Goal: Task Accomplishment & Management: Manage account settings

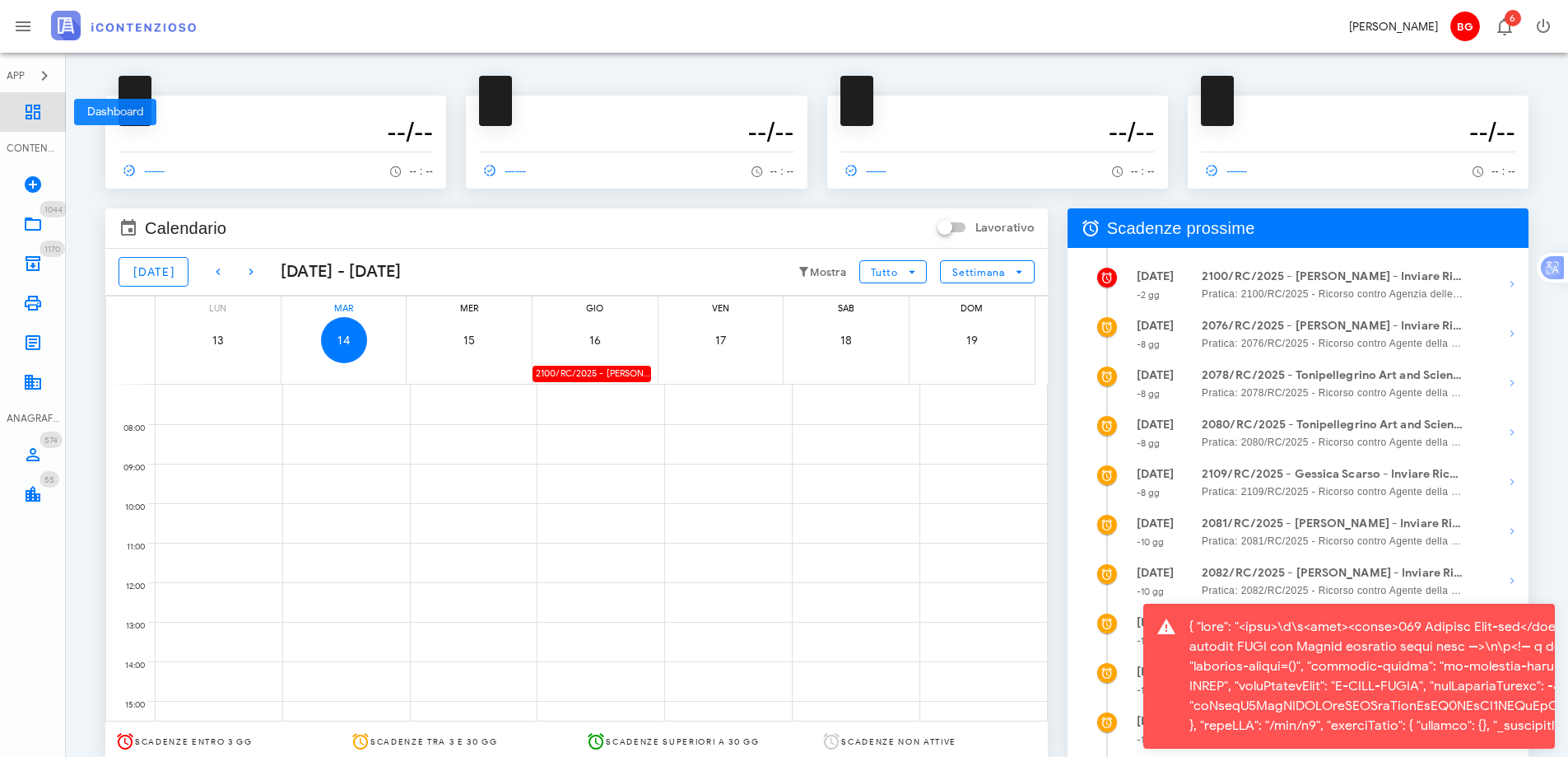
drag, startPoint x: 29, startPoint y: 114, endPoint x: 72, endPoint y: 122, distance: 43.7
click at [29, 114] on icon at bounding box center [33, 112] width 20 height 20
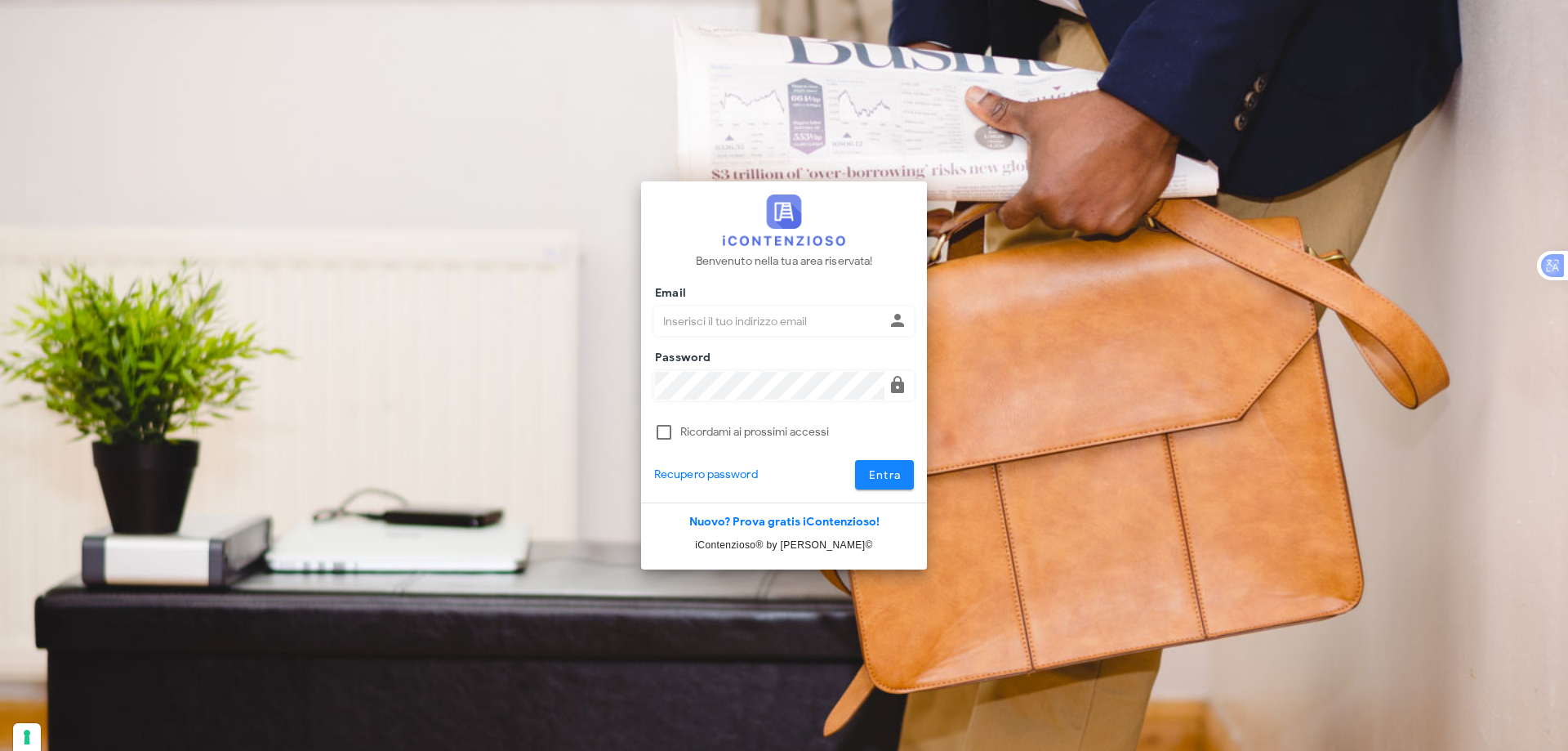
type input "dottbaronegiuseppe@gmail.com"
click at [875, 481] on span "Entra" at bounding box center [885, 475] width 34 height 14
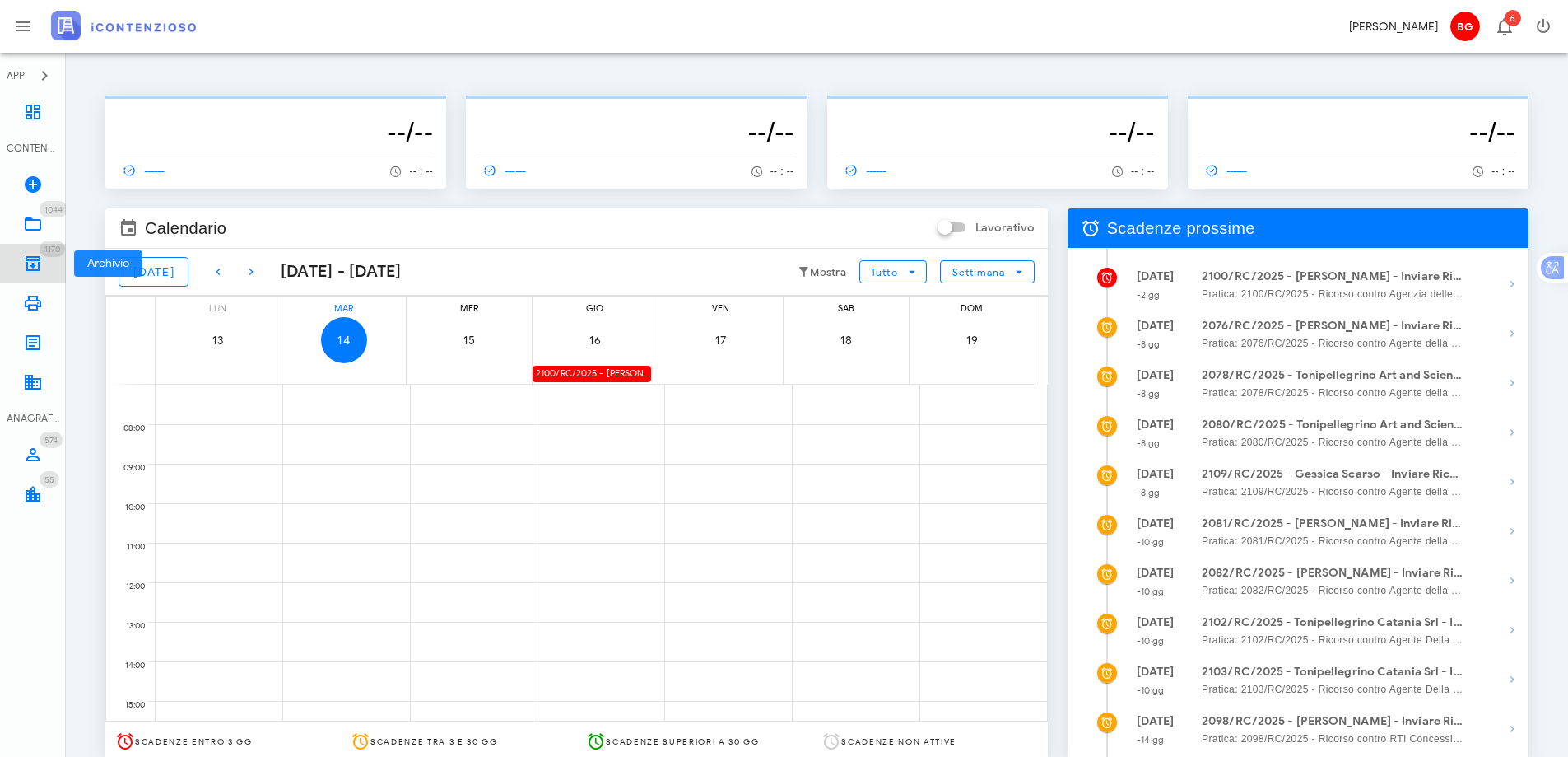
click at [26, 258] on icon at bounding box center [33, 264] width 20 height 20
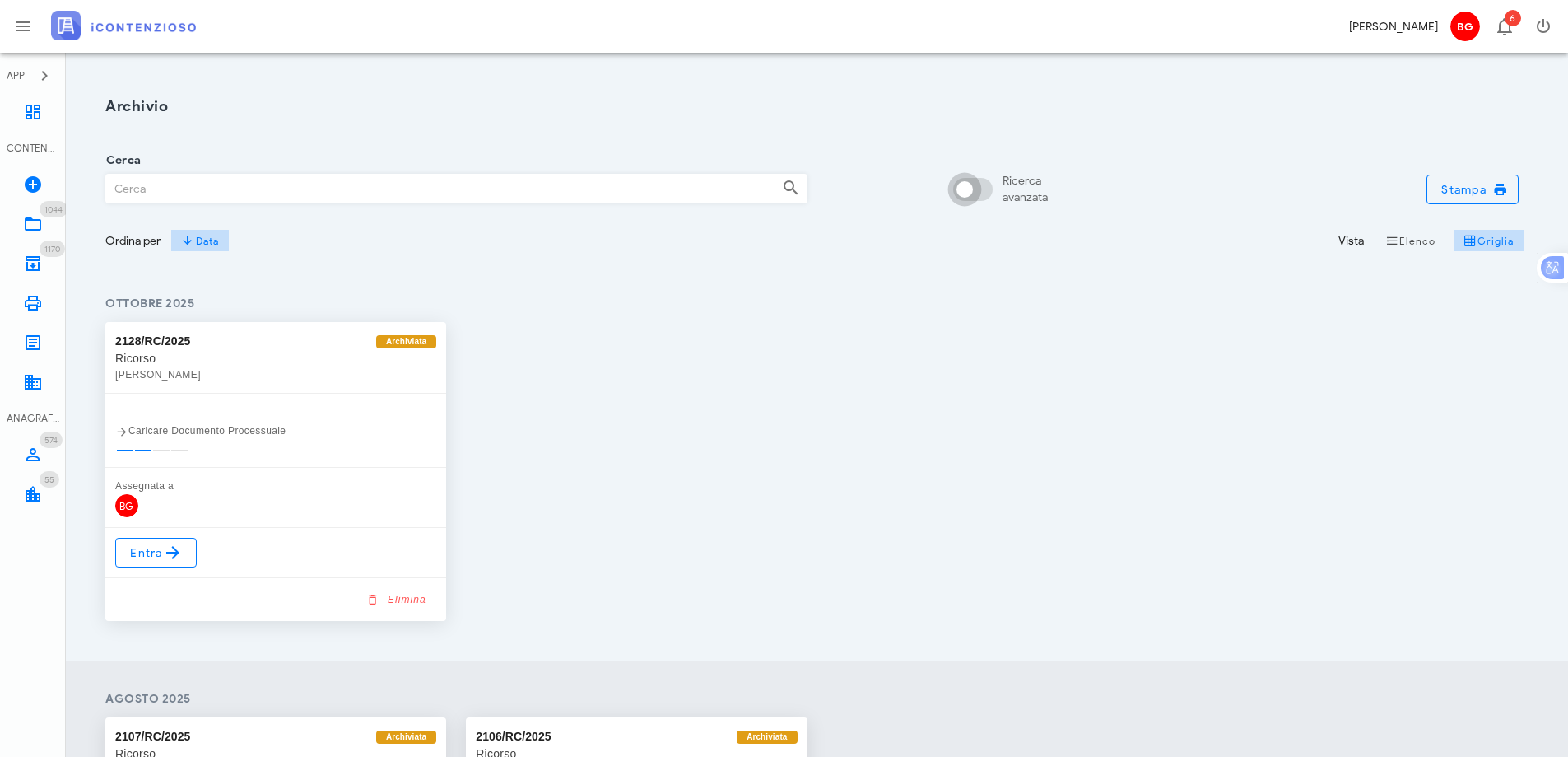
click at [979, 192] on div at bounding box center [964, 189] width 28 height 28
checkbox input "true"
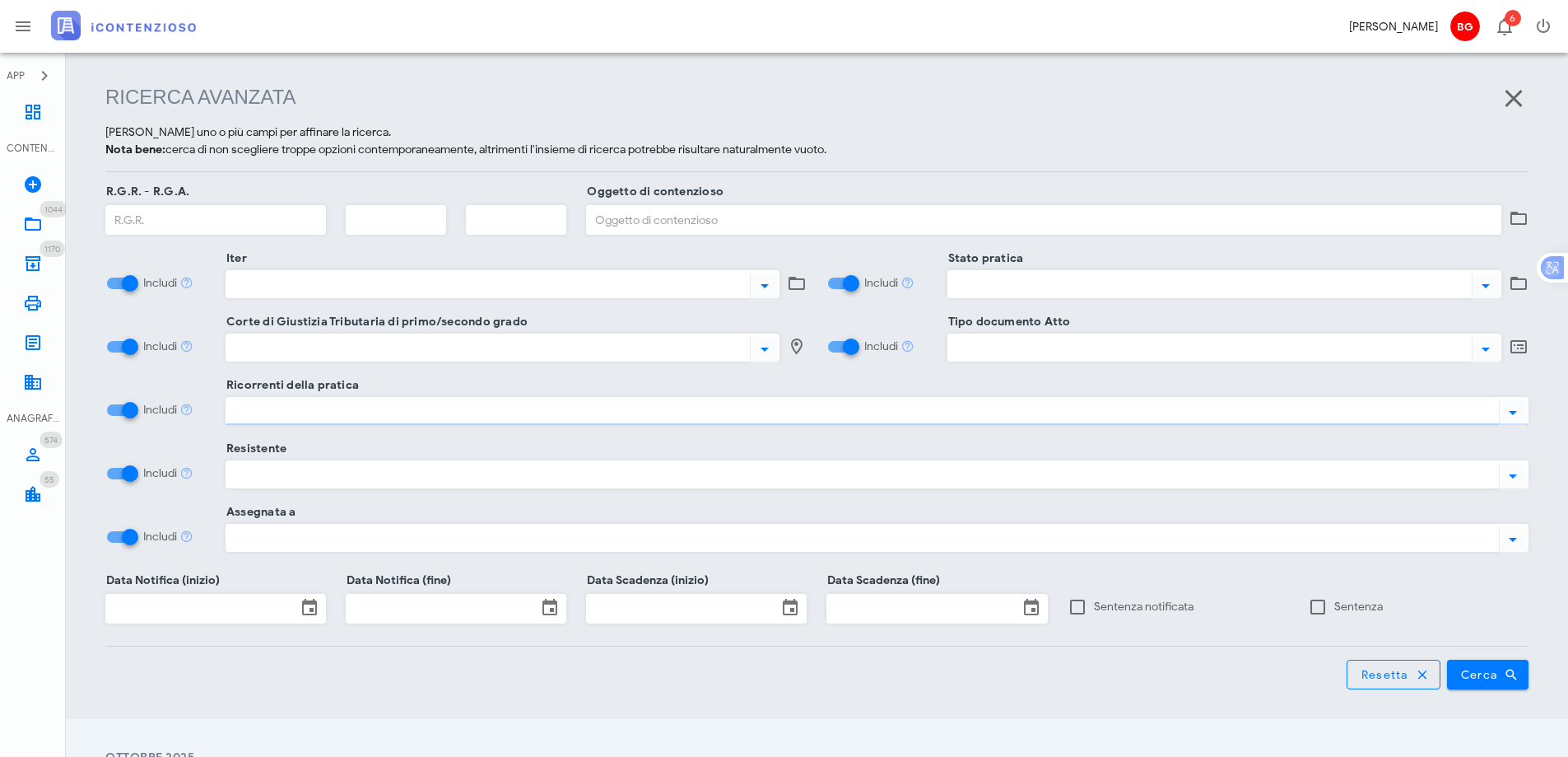
scroll to position [213, 0]
click at [461, 415] on div at bounding box center [859, 409] width 1266 height 21
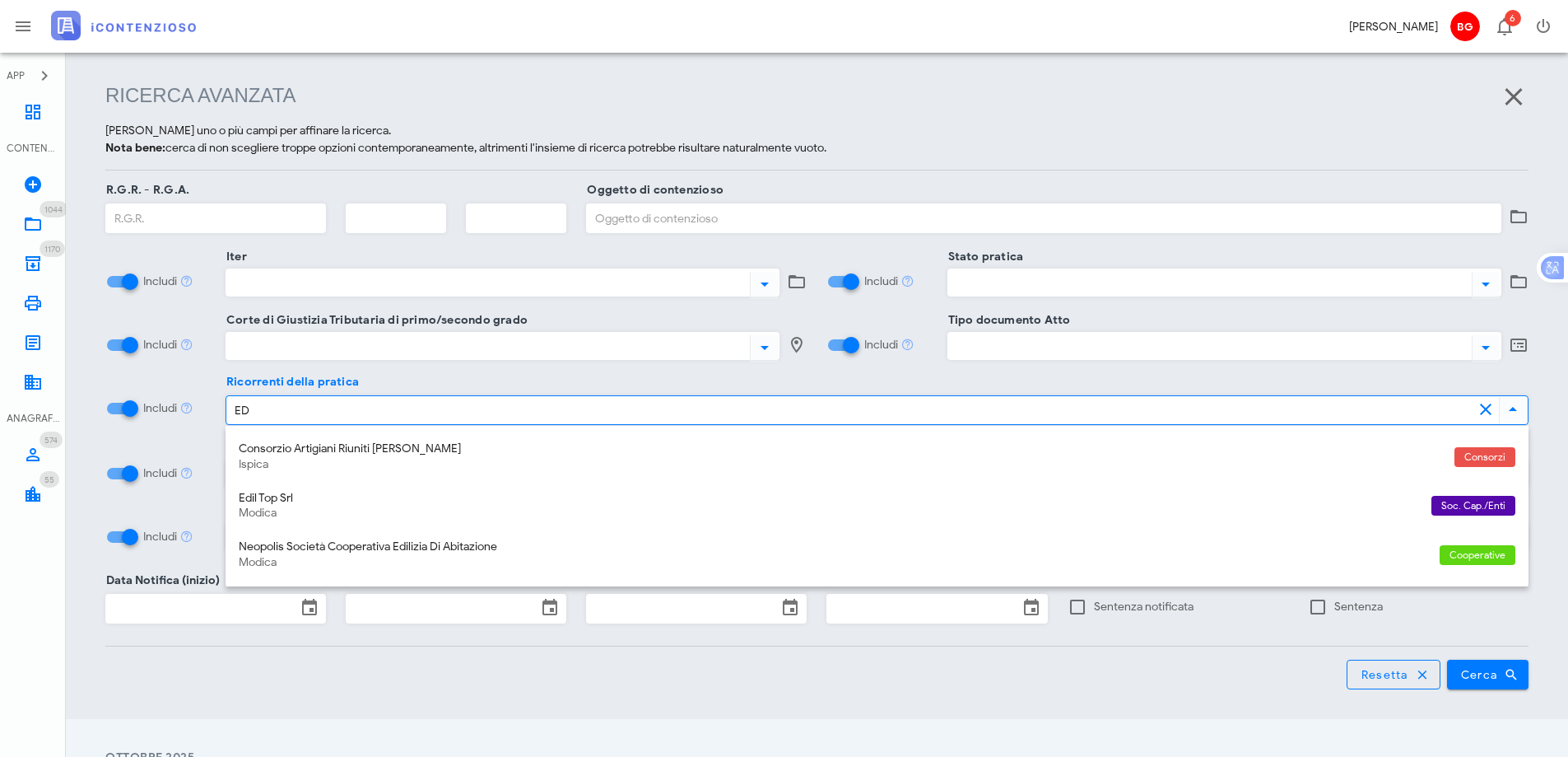
type input "E"
